Goal: Check status

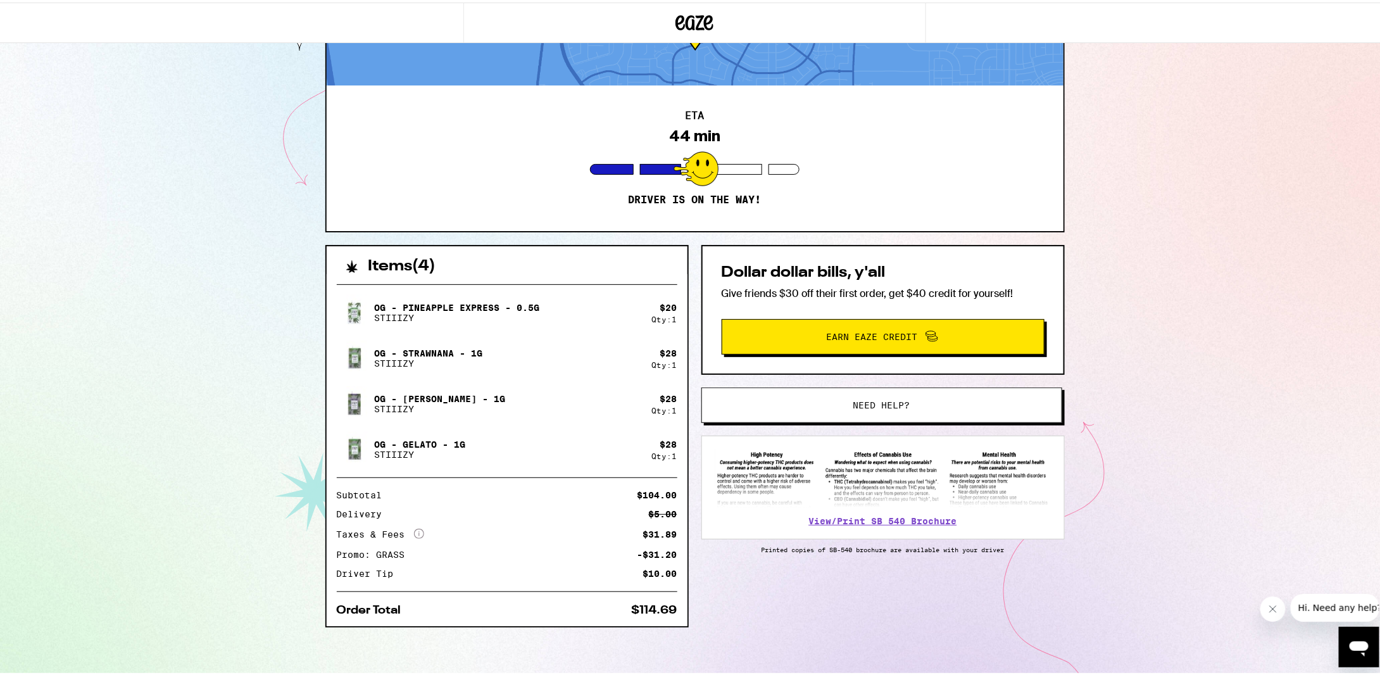
click at [249, 184] on div "[STREET_ADDRESS] 44 min Driver is on the way! Items ( 4 ) OG - Pineapple Expres…" at bounding box center [695, 300] width 1390 height 752
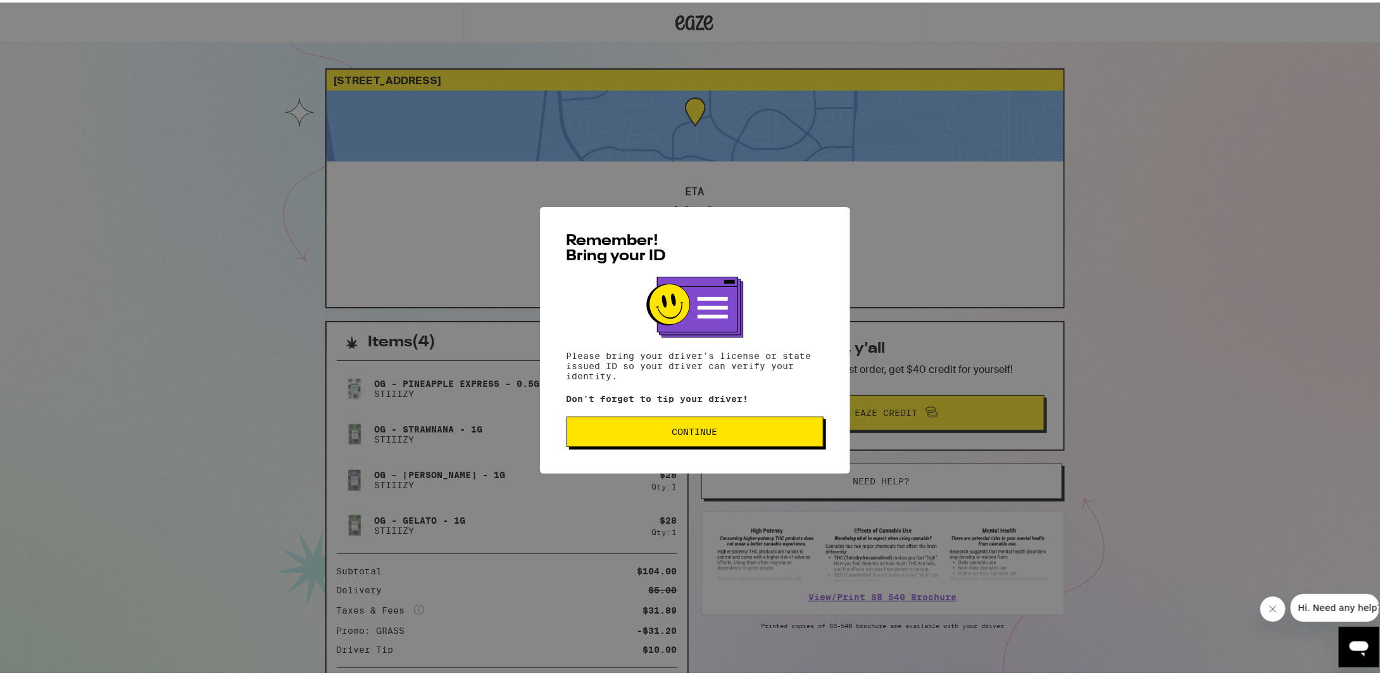
click at [688, 440] on button "Continue" at bounding box center [695, 429] width 257 height 30
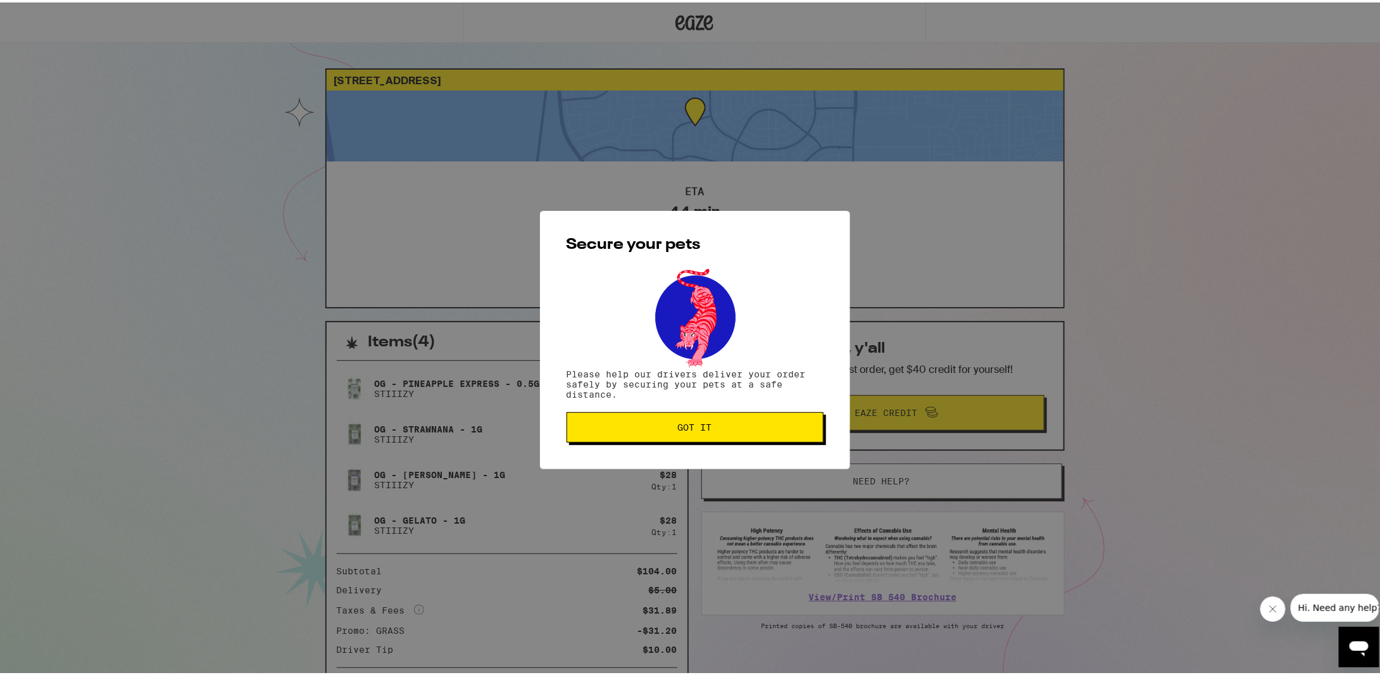
click at [685, 426] on span "Got it" at bounding box center [695, 424] width 34 height 9
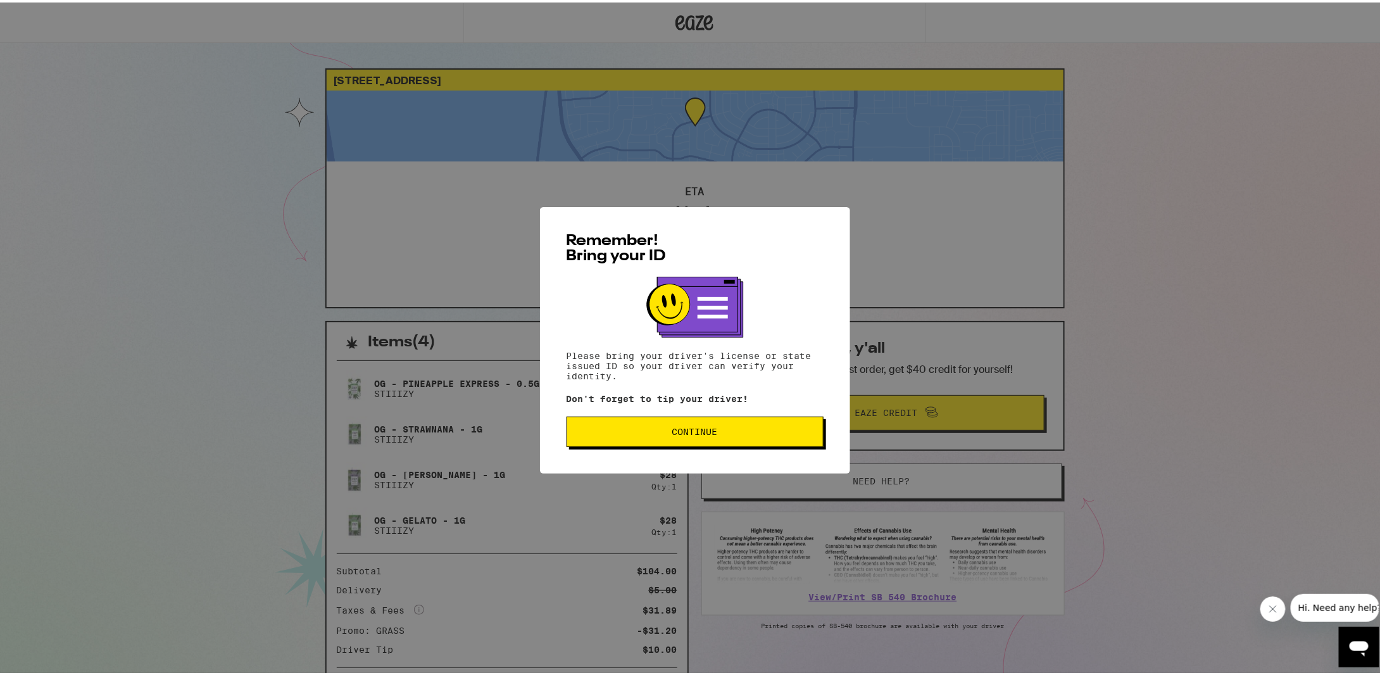
click at [697, 431] on span "Continue" at bounding box center [695, 429] width 46 height 9
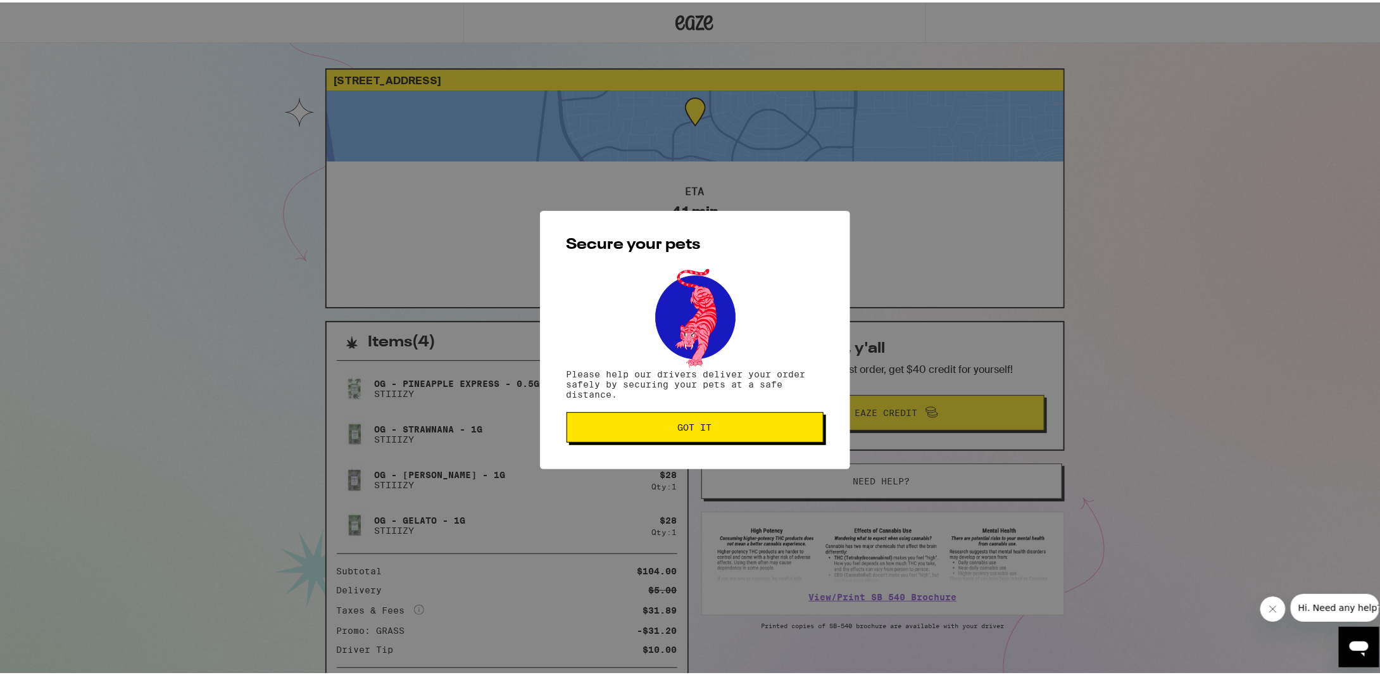
click at [678, 429] on span "Got it" at bounding box center [695, 424] width 34 height 9
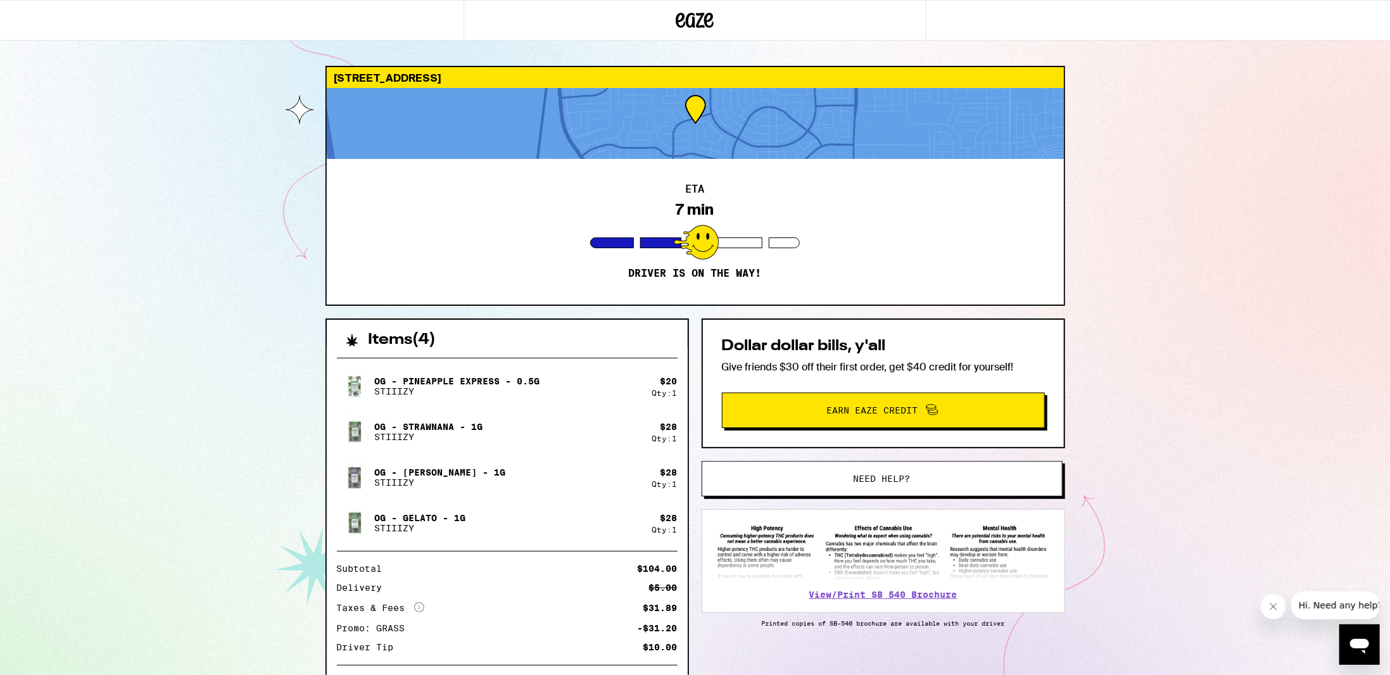
click at [236, 569] on div "10204 Jennick Way Elk Grove 95757 ETA 7 min Driver is on the way! Items ( 4 ) O…" at bounding box center [695, 376] width 1390 height 752
